Goal: Book appointment/travel/reservation

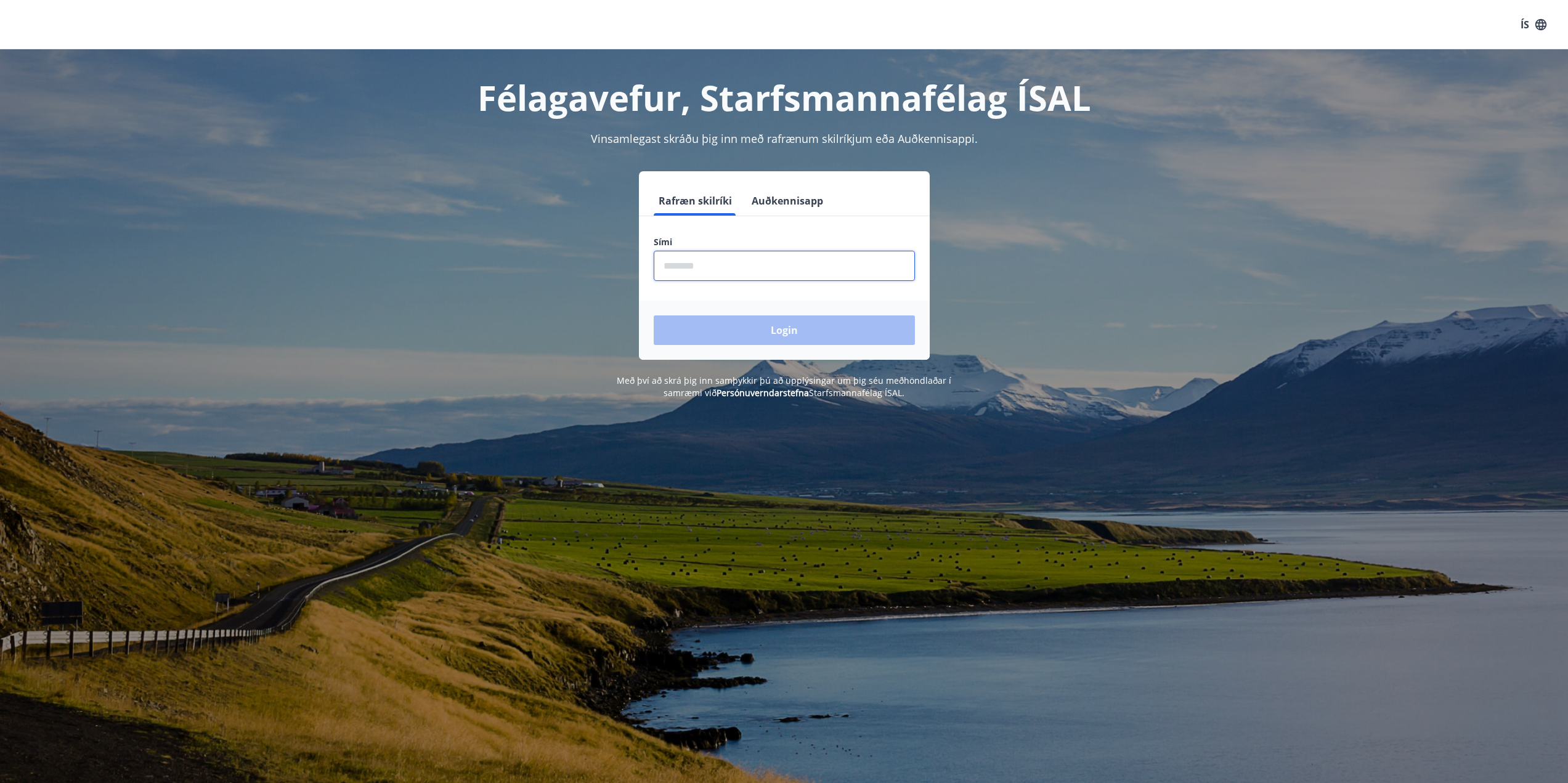
type input "********"
click at [730, 328] on button "Login" at bounding box center [784, 330] width 261 height 30
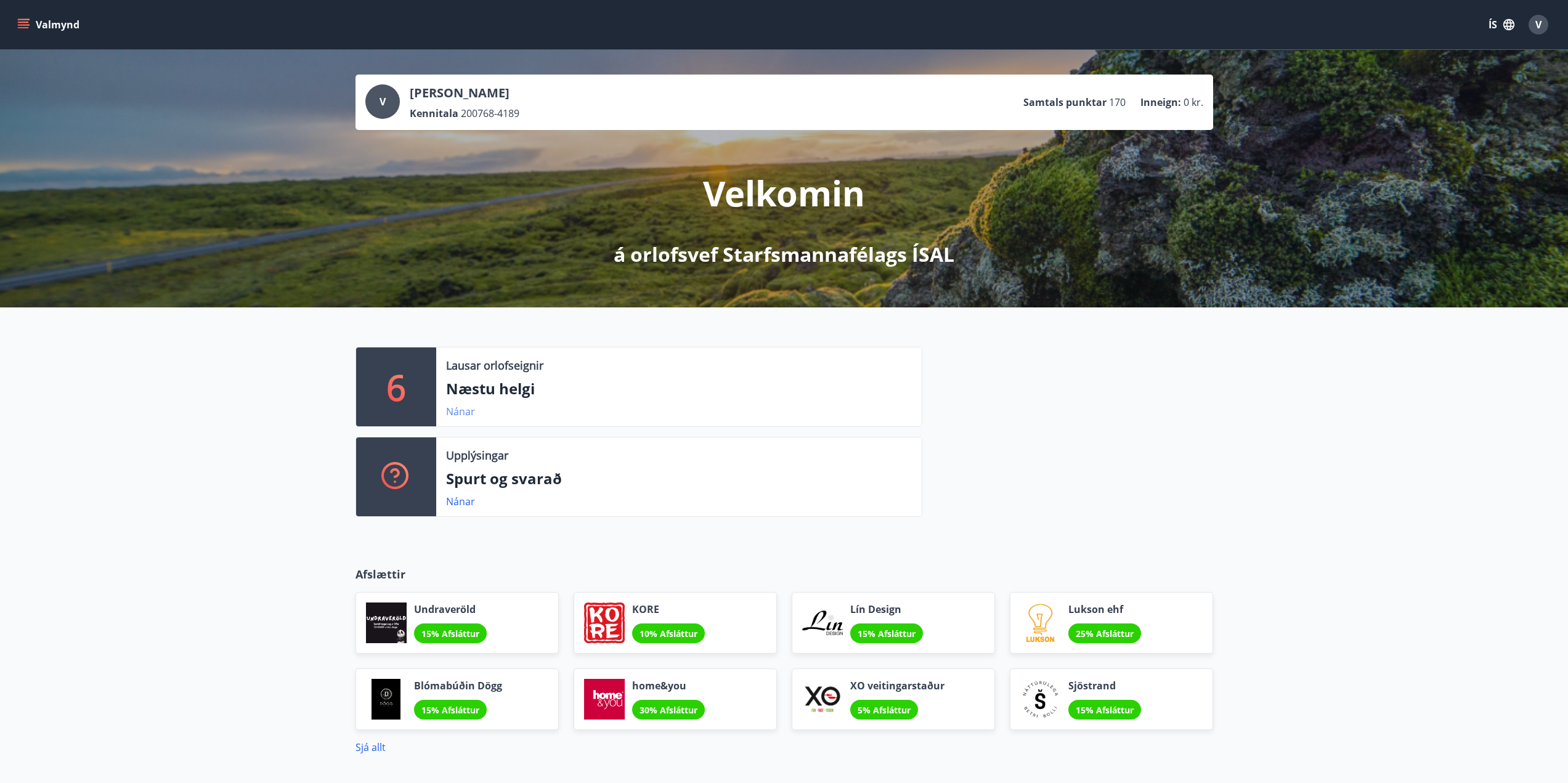
click at [459, 414] on link "Nánar" at bounding box center [460, 411] width 29 height 14
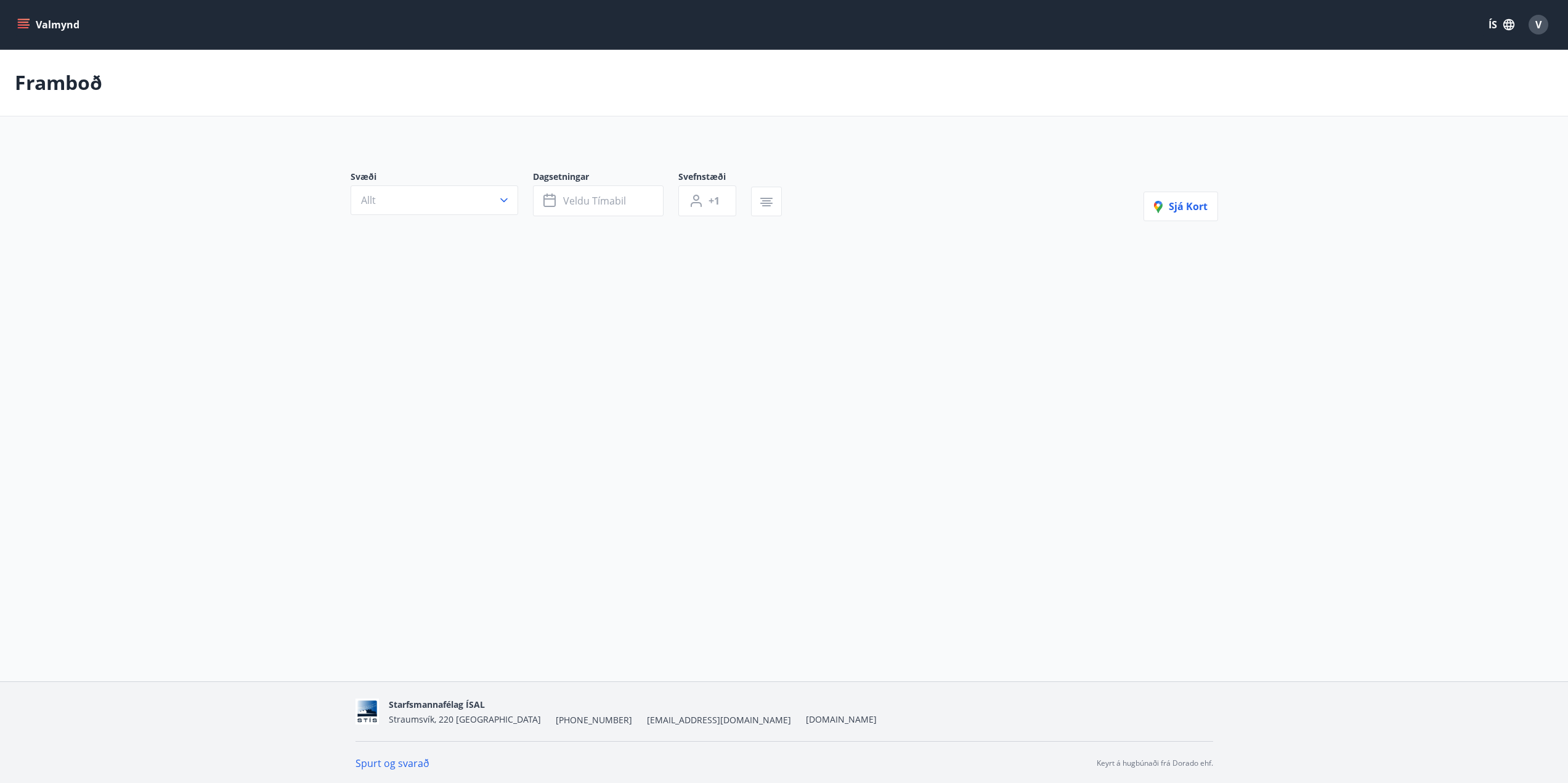
type input "*"
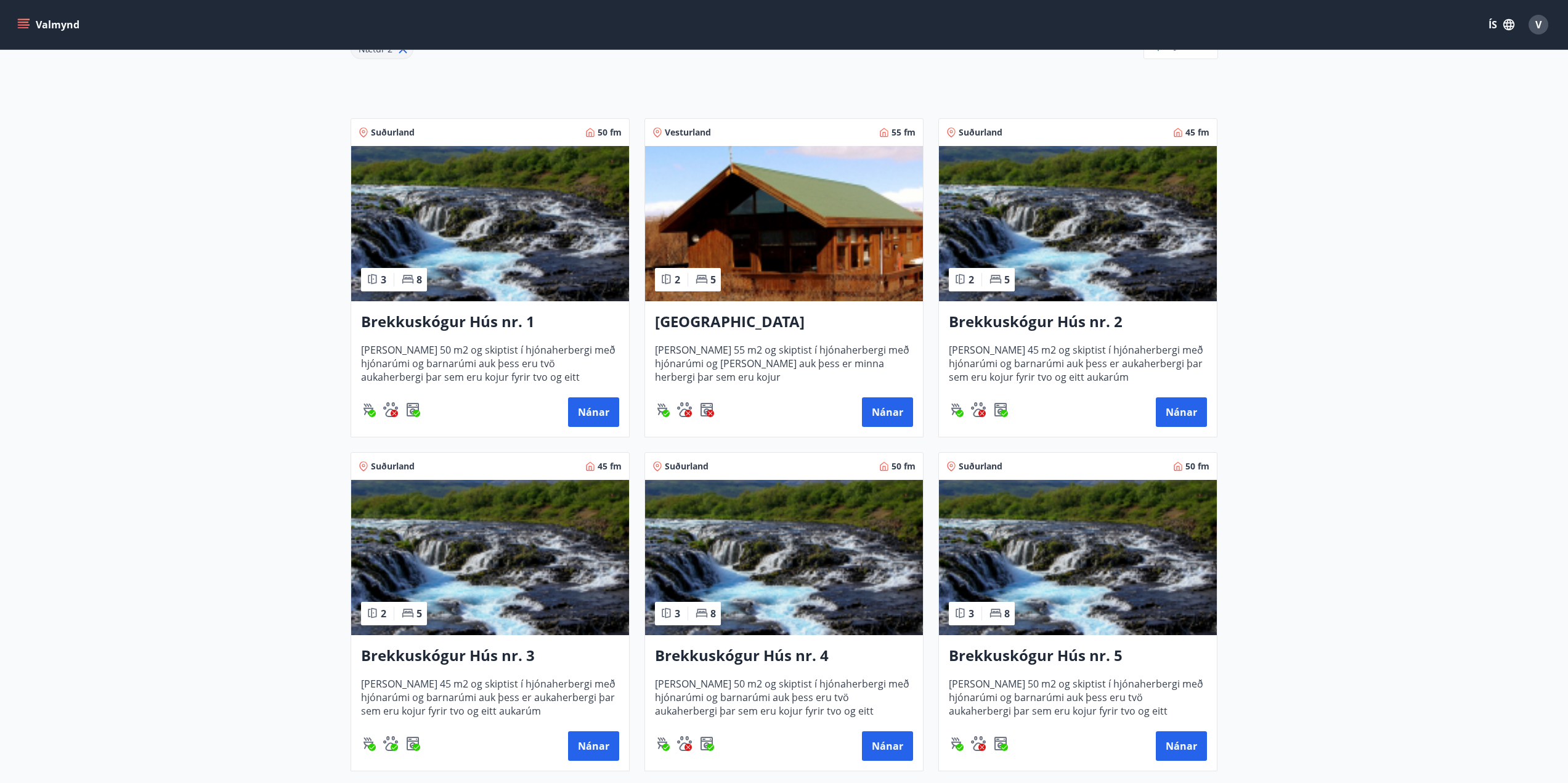
scroll to position [246, 0]
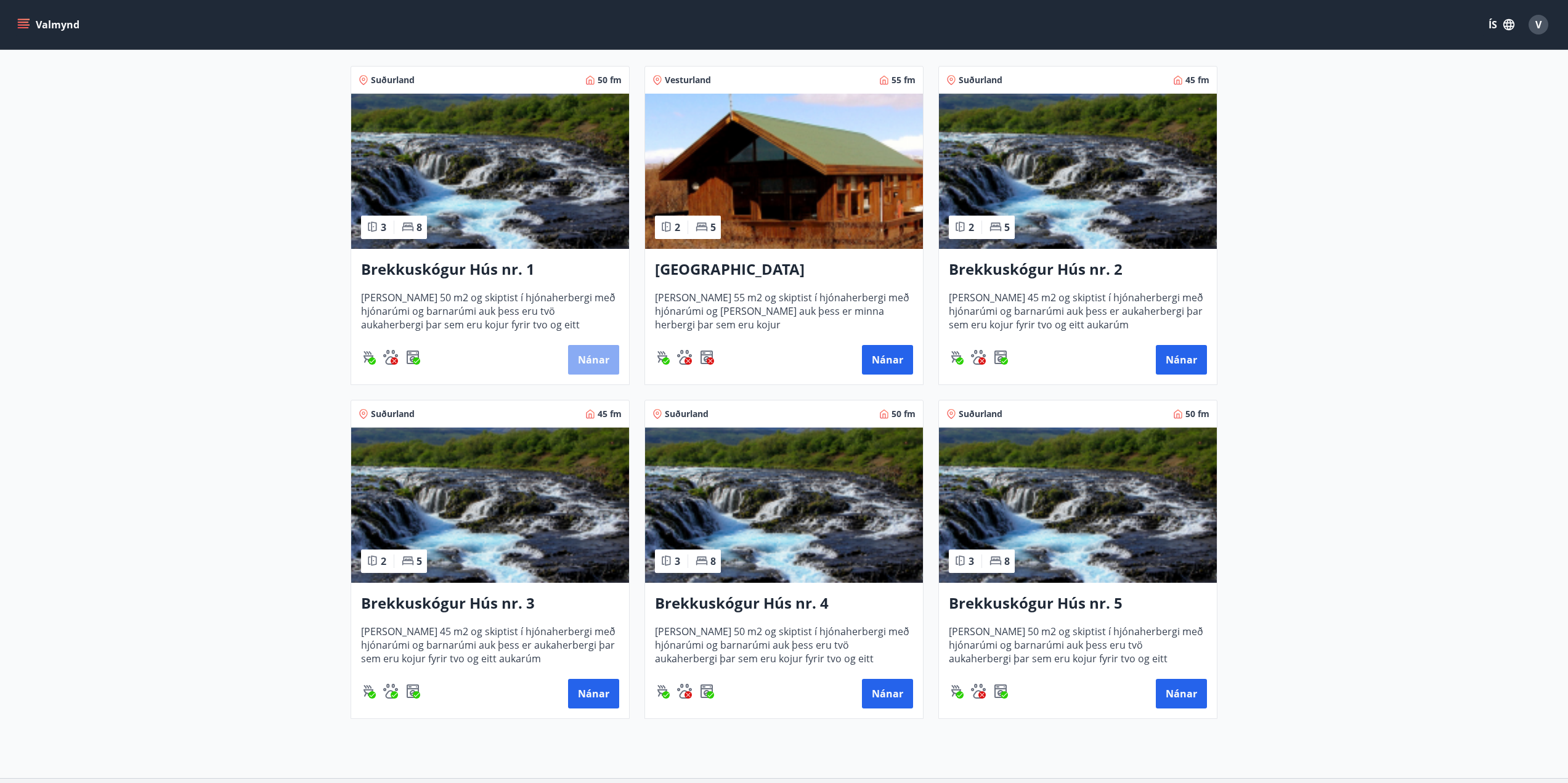
click at [596, 356] on button "Nánar" at bounding box center [593, 359] width 51 height 30
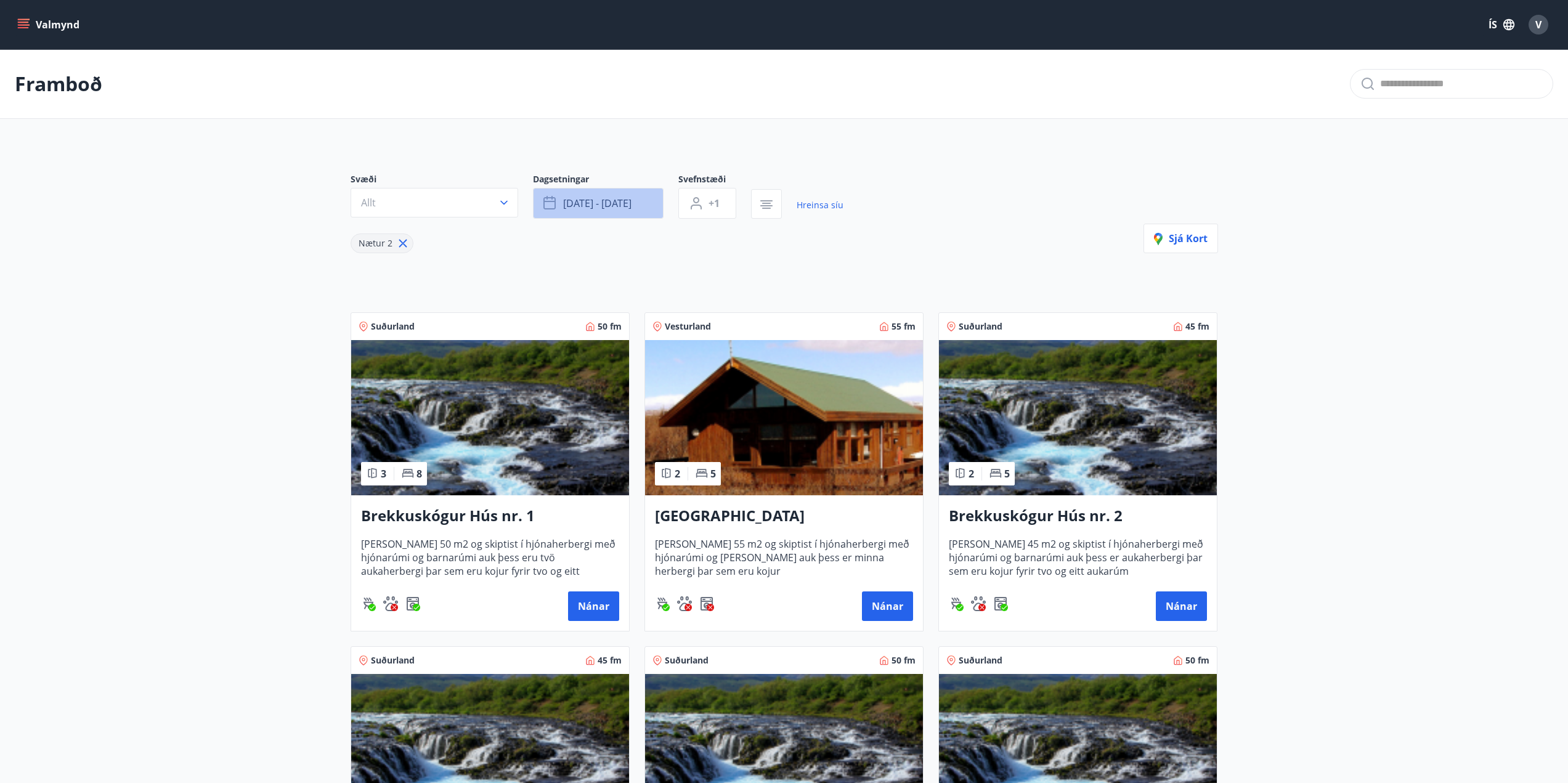
click at [597, 203] on span "sep 26 - sep 29" at bounding box center [597, 203] width 68 height 14
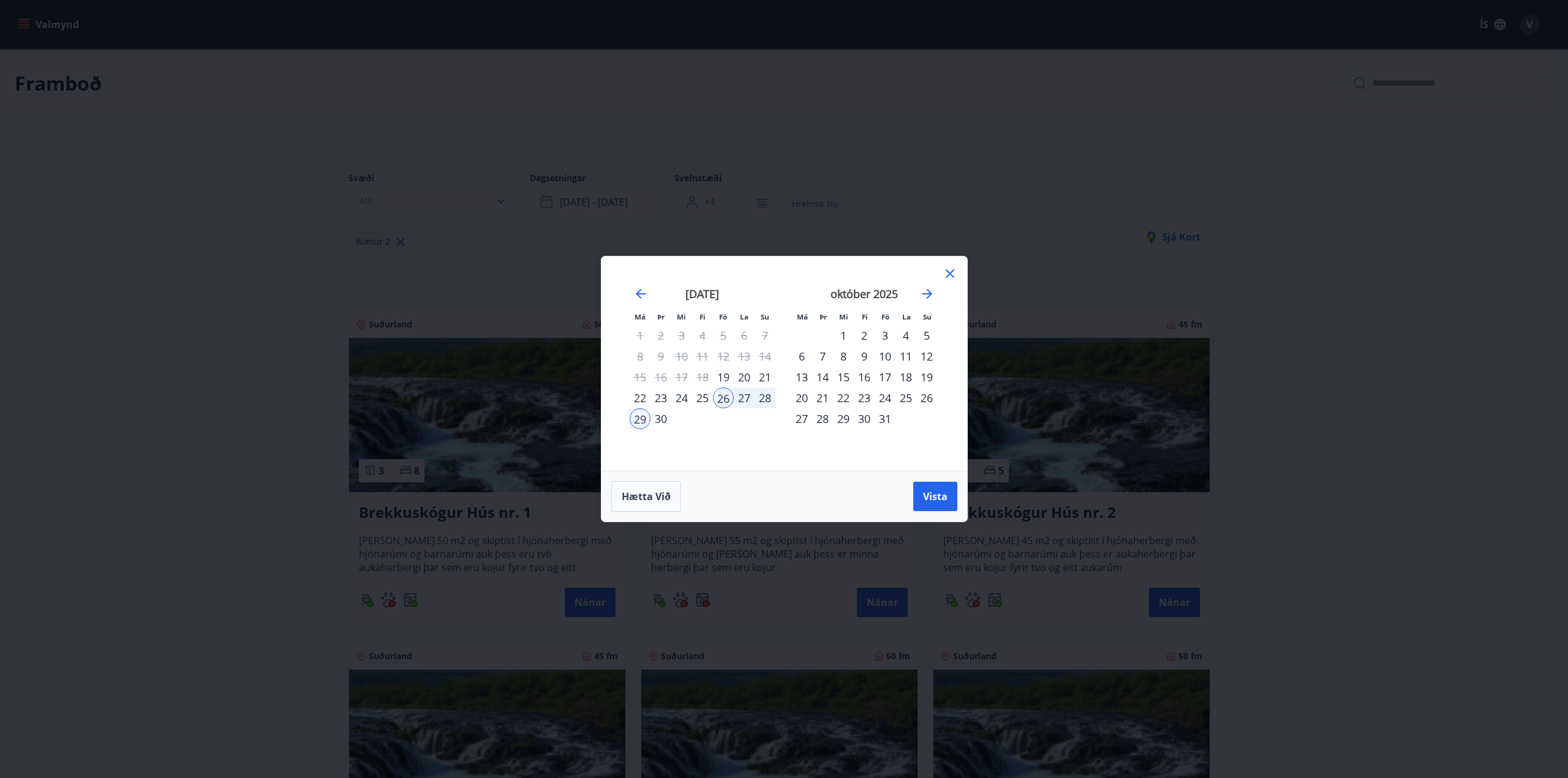
click at [722, 376] on div "19" at bounding box center [723, 376] width 21 height 21
click at [745, 374] on div "20" at bounding box center [744, 376] width 21 height 21
click at [947, 271] on icon at bounding box center [950, 273] width 9 height 9
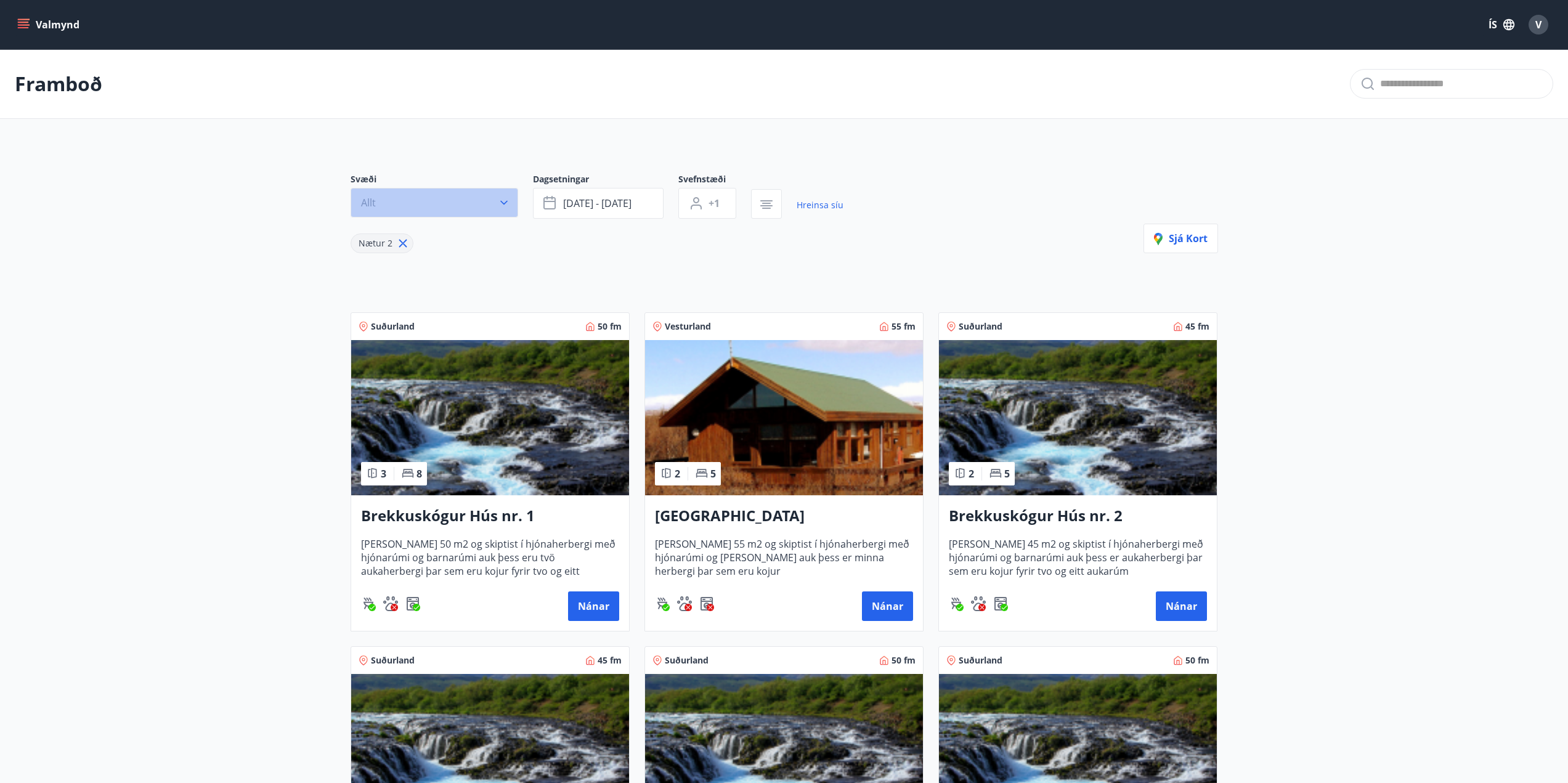
click at [503, 200] on icon "button" at bounding box center [503, 202] width 12 height 12
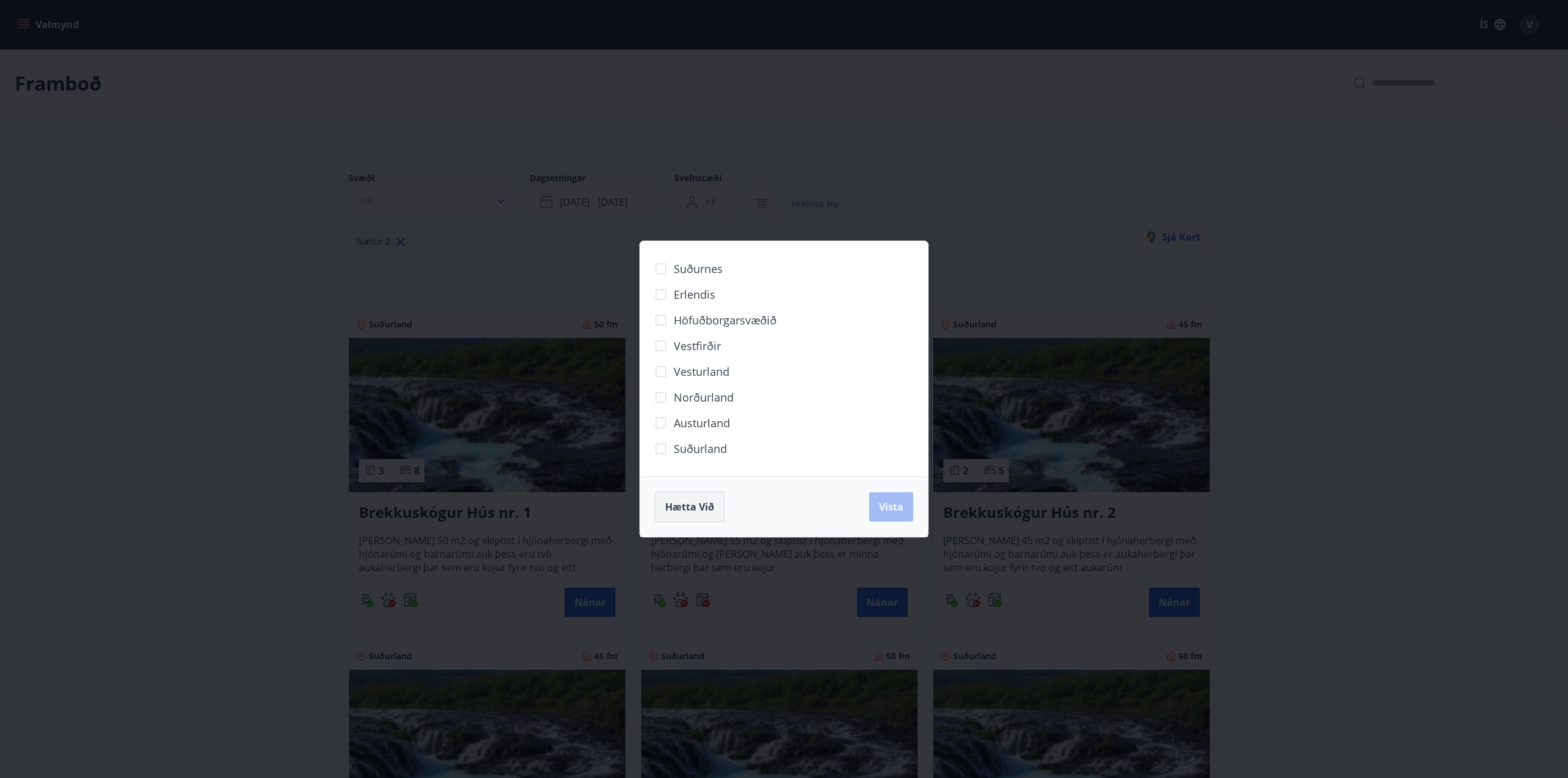
click at [705, 498] on button "Hætta við" at bounding box center [689, 507] width 70 height 31
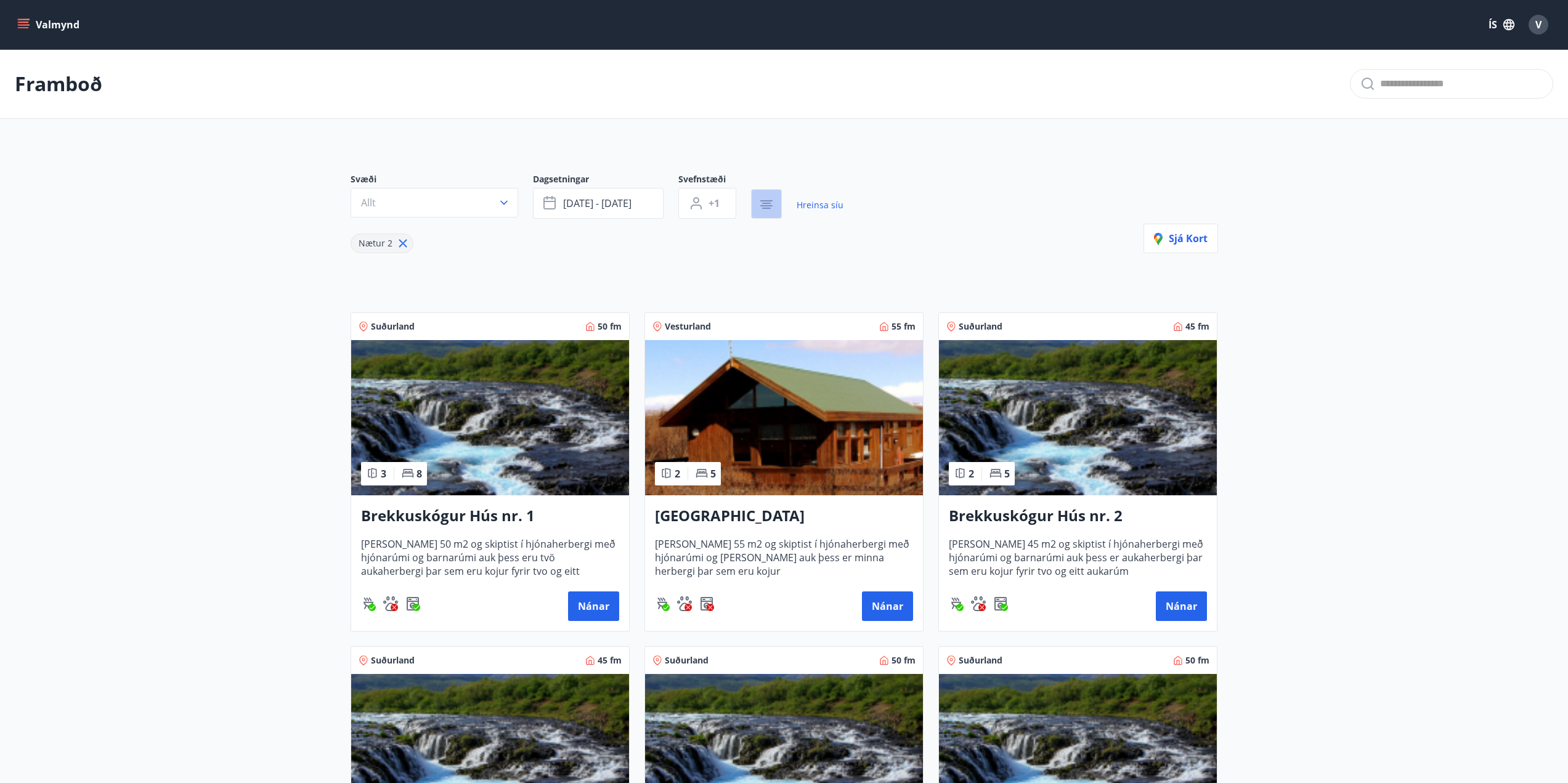
click at [762, 202] on icon "button" at bounding box center [766, 205] width 15 height 15
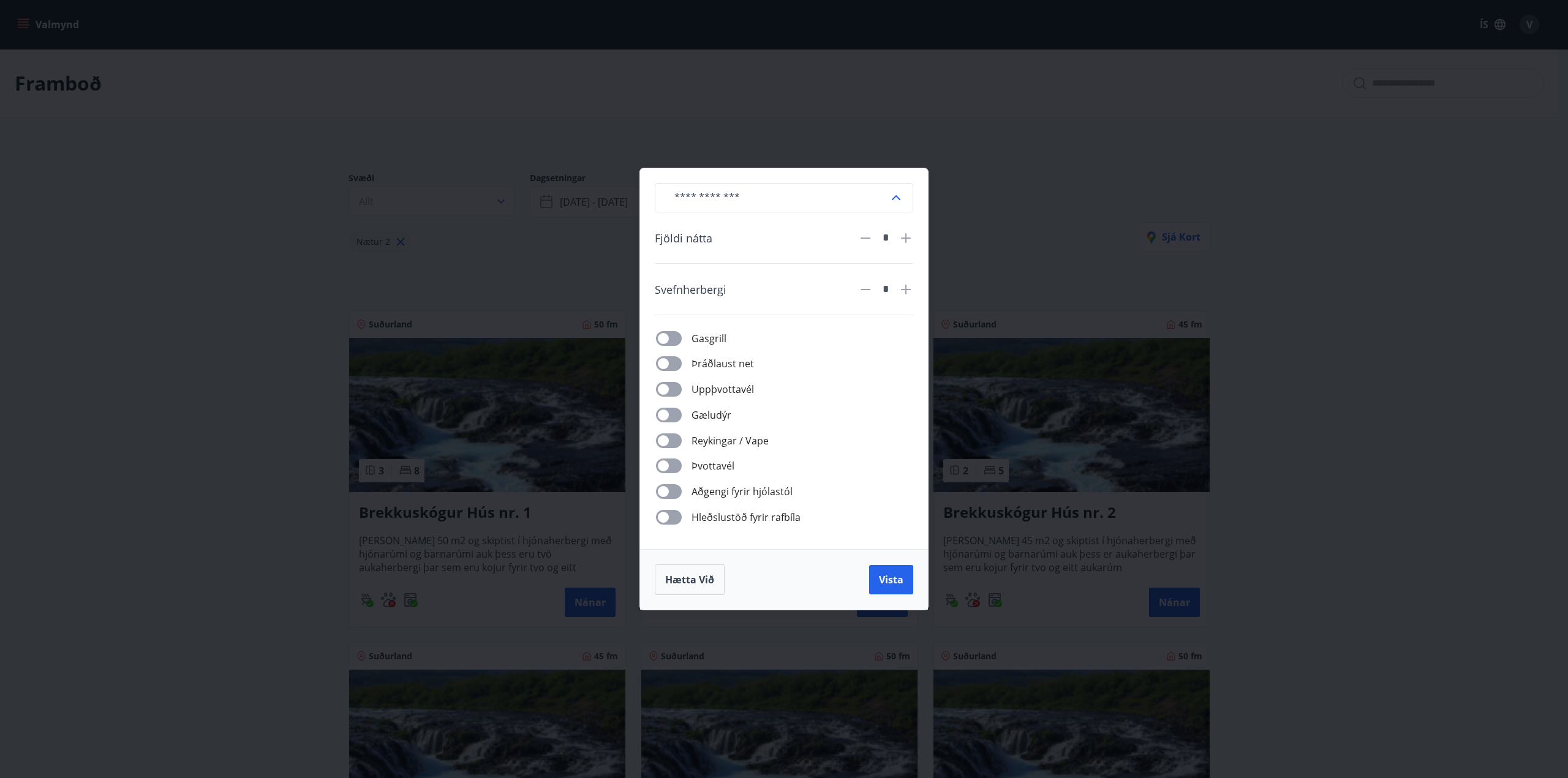
click at [901, 195] on icon at bounding box center [896, 198] width 15 height 15
click at [892, 196] on icon at bounding box center [896, 198] width 15 height 15
click at [895, 198] on icon at bounding box center [896, 198] width 15 height 15
click at [675, 577] on span "Hætta við" at bounding box center [689, 580] width 49 height 14
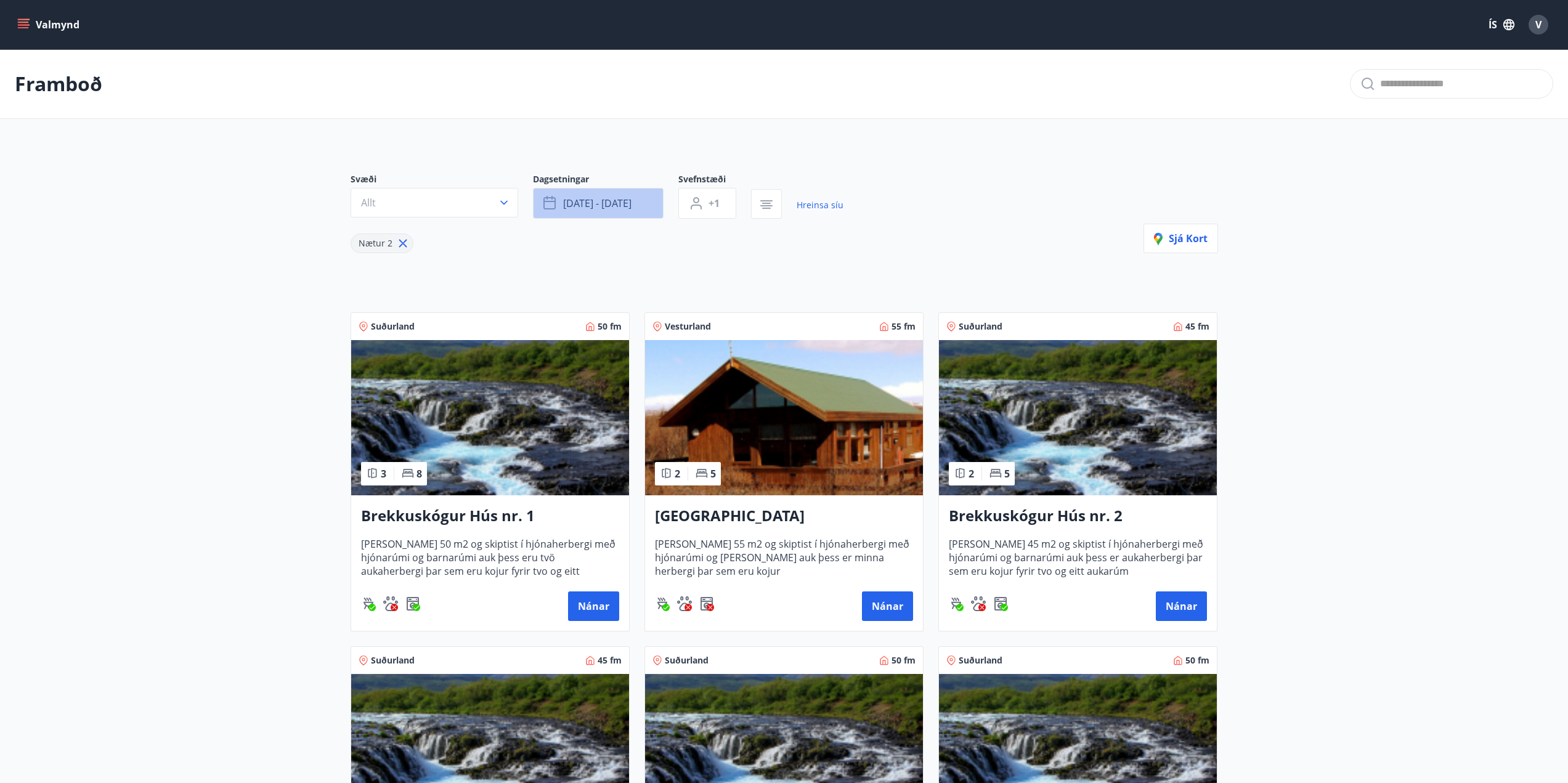
click at [611, 205] on span "sep 26 - sep 29" at bounding box center [597, 203] width 68 height 14
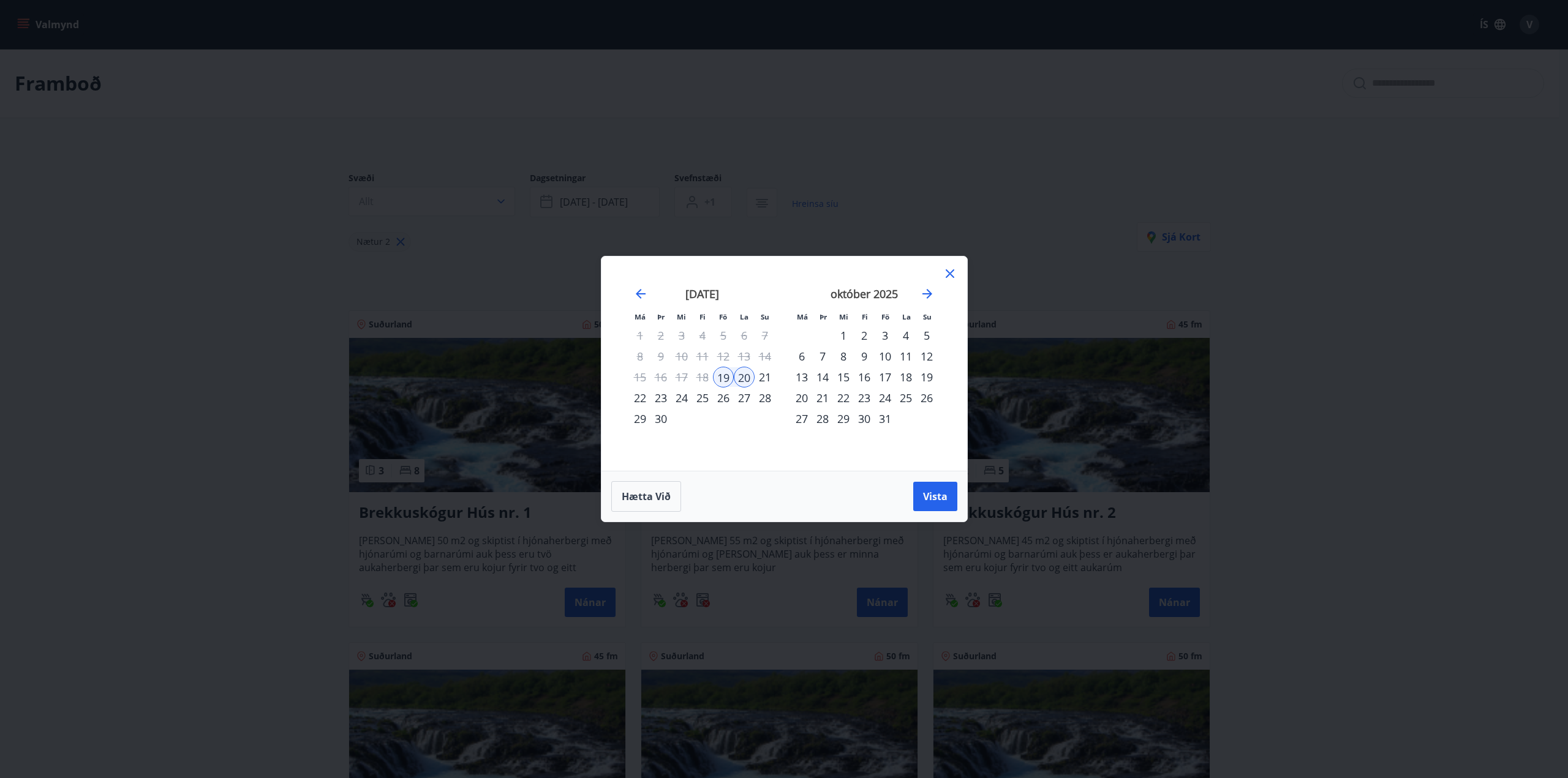
click at [720, 374] on div "19" at bounding box center [723, 376] width 21 height 21
click at [929, 493] on span "Vista" at bounding box center [935, 496] width 24 height 14
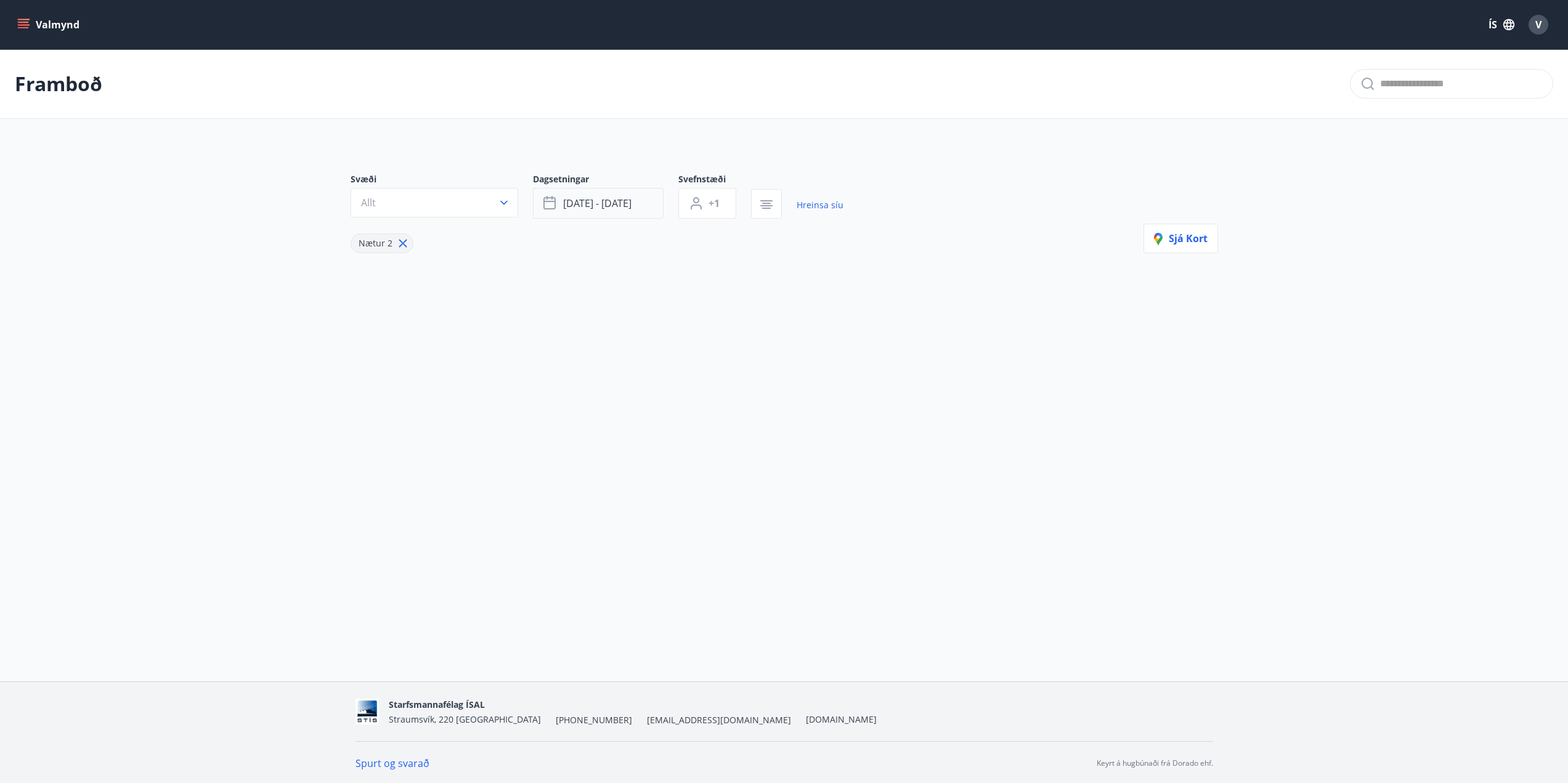
click at [624, 205] on span "sep 19 - sep 20" at bounding box center [597, 203] width 68 height 14
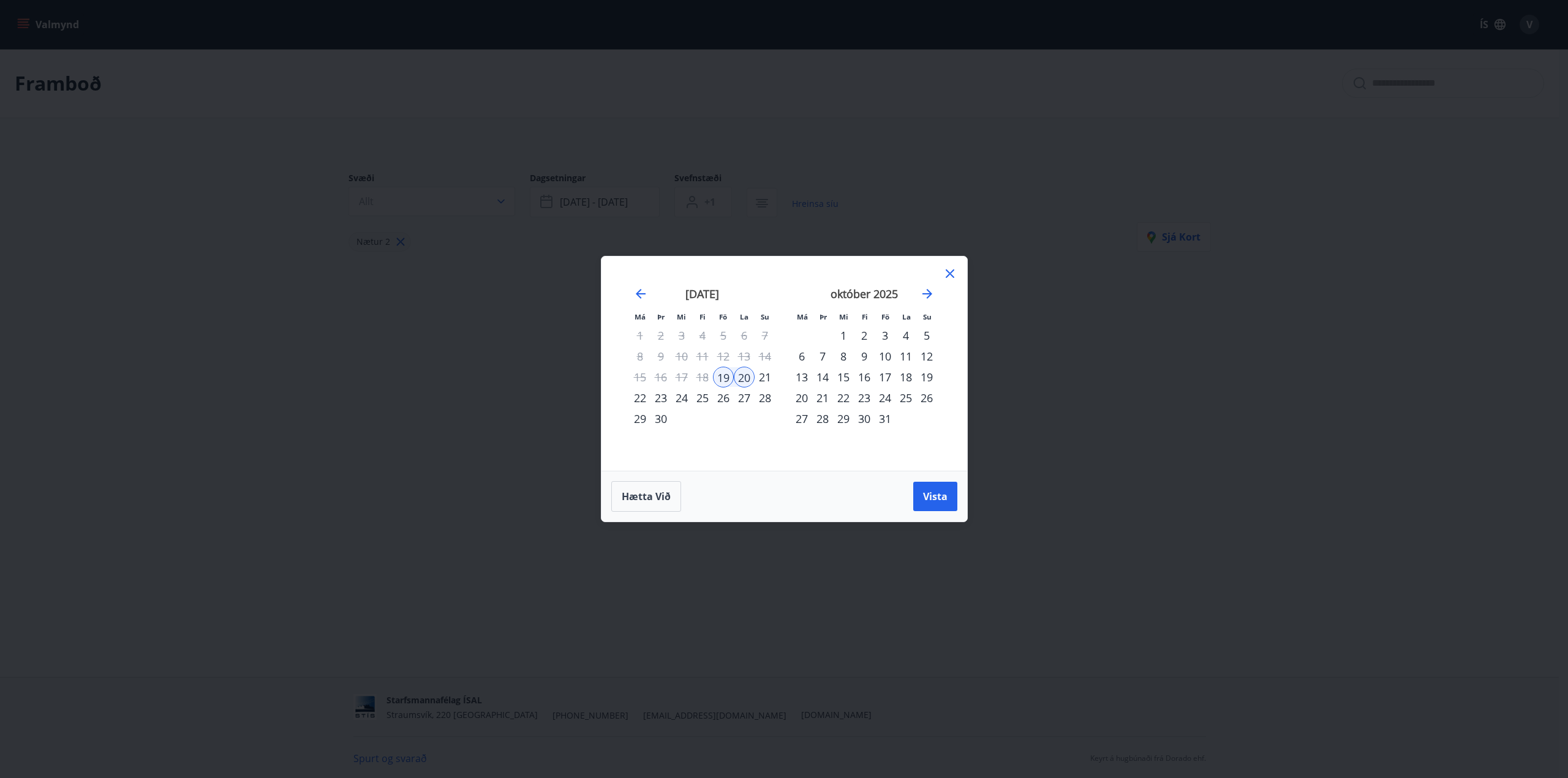
click at [640, 397] on div "22" at bounding box center [639, 397] width 21 height 21
click at [921, 492] on button "Vista" at bounding box center [935, 496] width 44 height 29
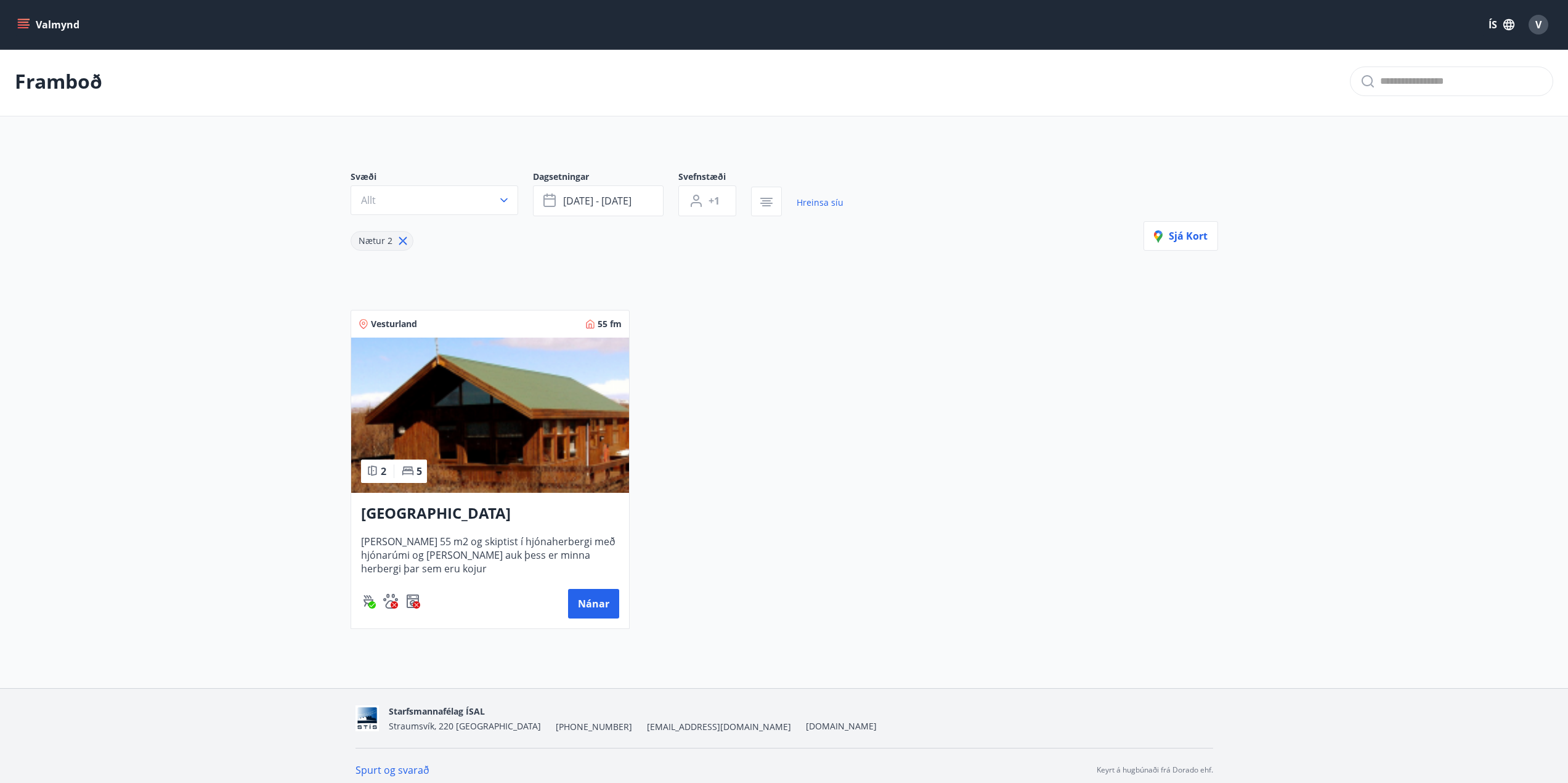
scroll to position [11, 0]
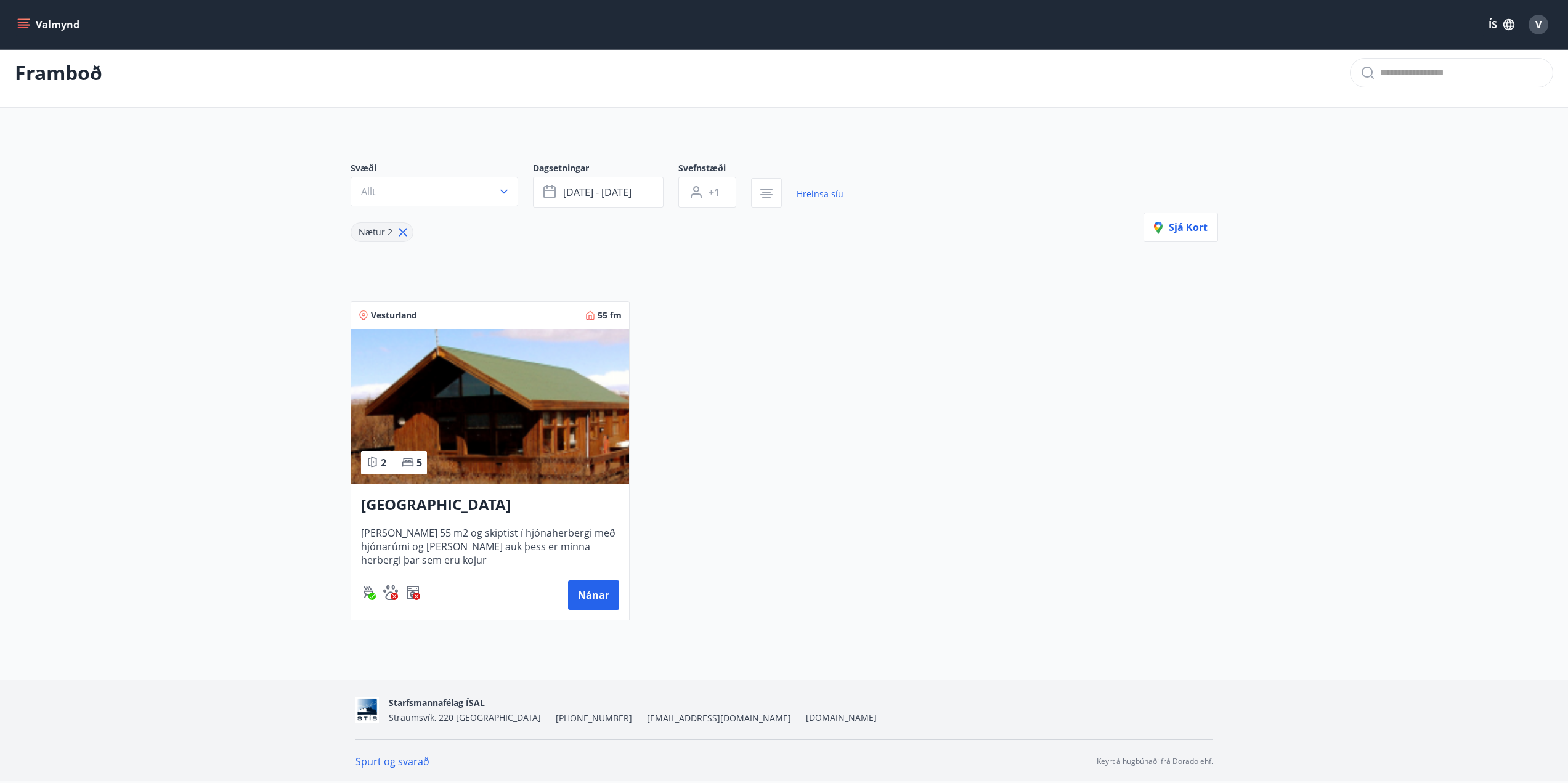
click at [399, 231] on icon at bounding box center [402, 232] width 8 height 8
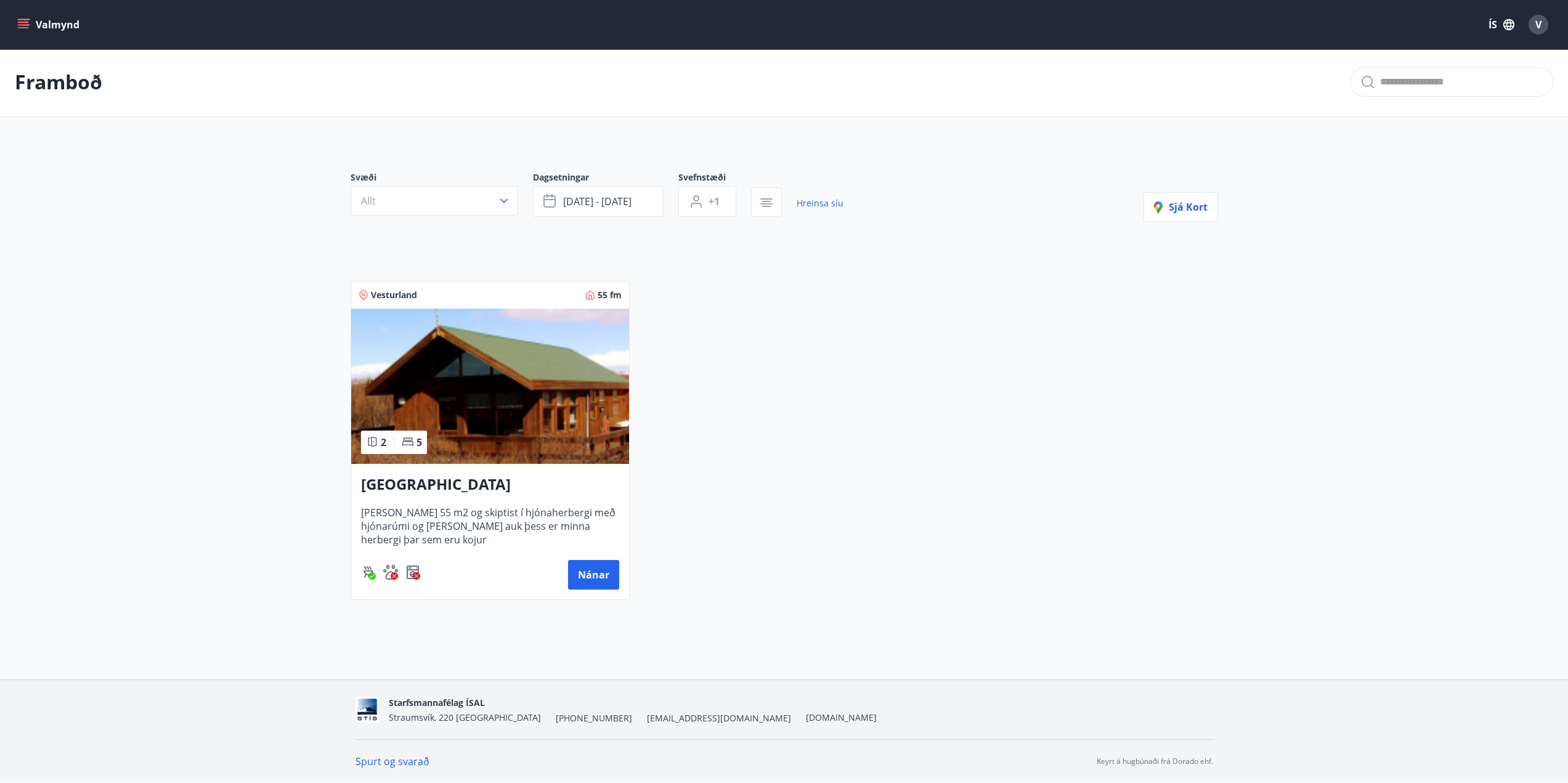
type input "*"
